Goal: Task Accomplishment & Management: Manage account settings

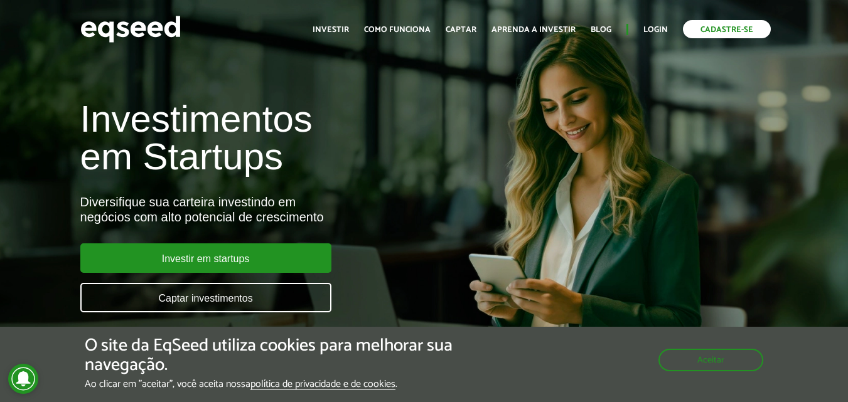
click at [712, 31] on link "Cadastre-se" at bounding box center [727, 29] width 88 height 18
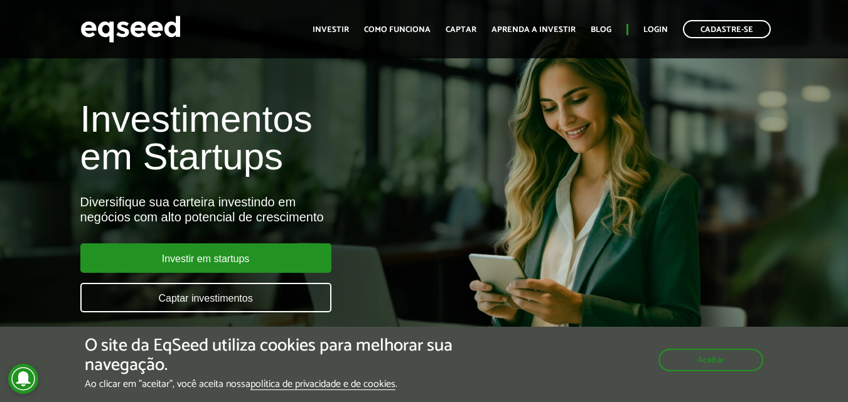
scroll to position [63, 0]
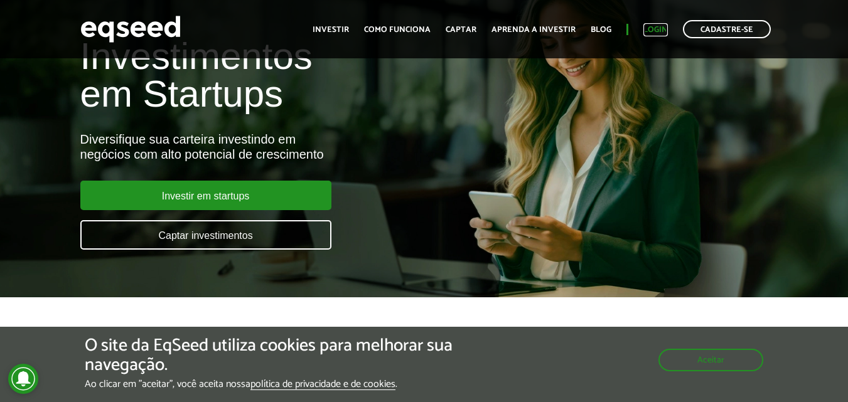
click at [653, 30] on link "Login" at bounding box center [655, 30] width 24 height 8
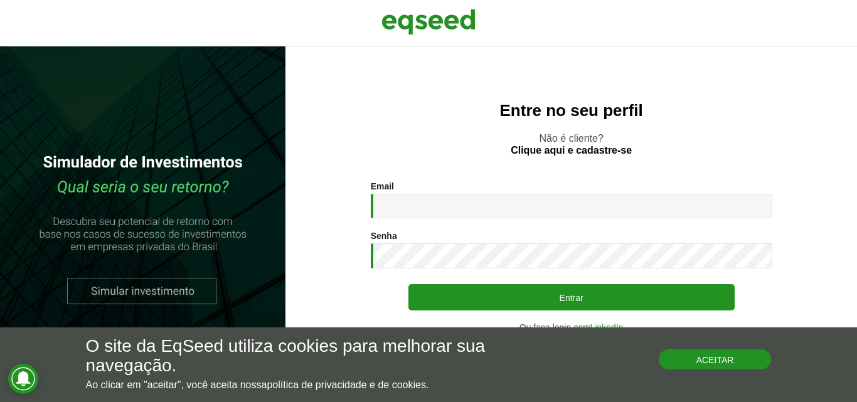
click at [727, 358] on button "Aceitar" at bounding box center [715, 360] width 113 height 20
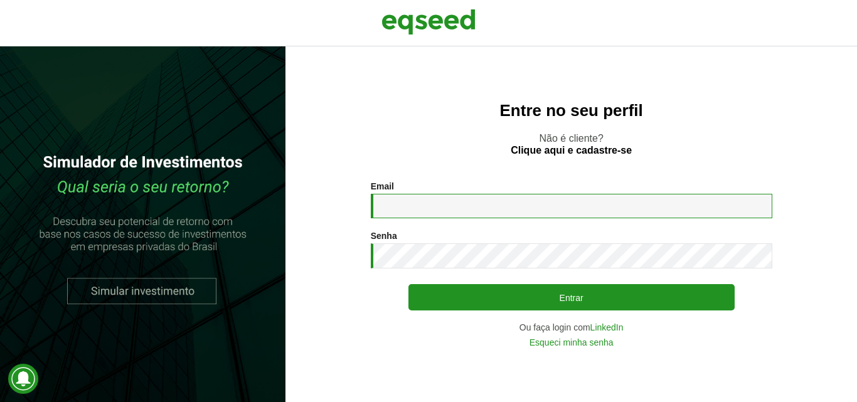
click at [398, 206] on input "Email *" at bounding box center [572, 206] width 402 height 24
